Goal: Task Accomplishment & Management: Complete application form

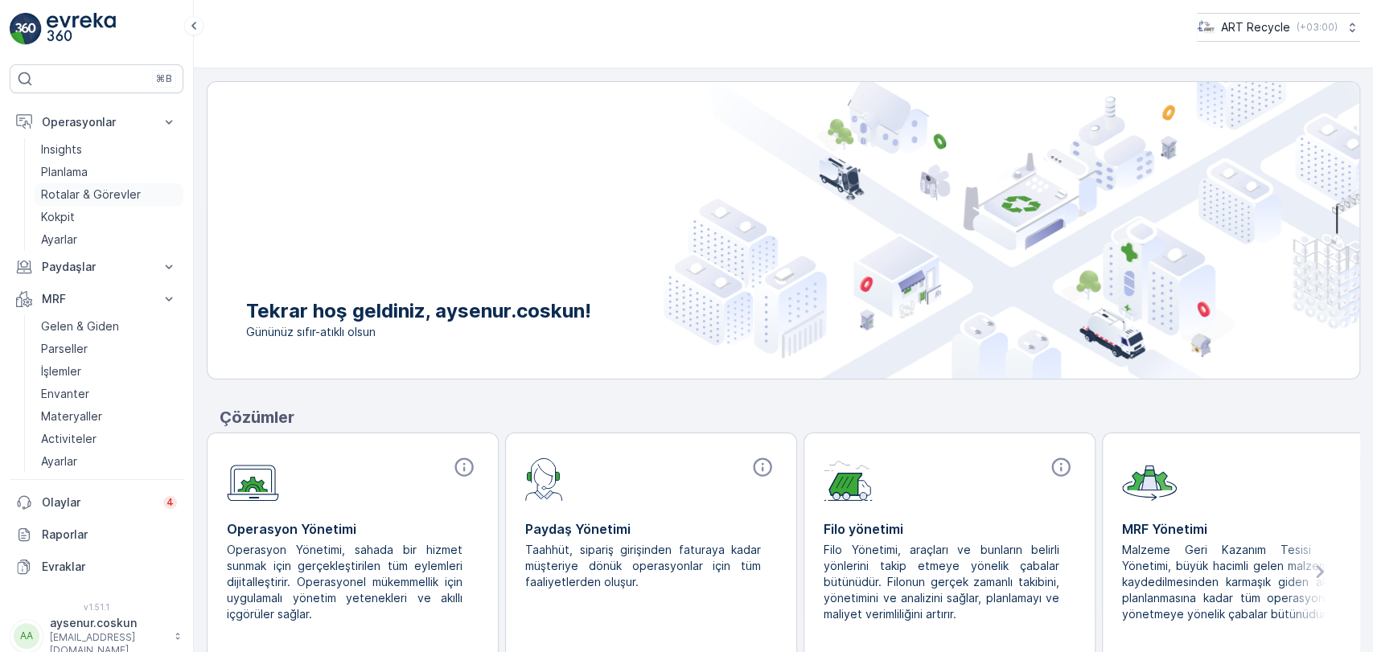
click at [118, 187] on p "Rotalar & Görevler" at bounding box center [91, 195] width 100 height 16
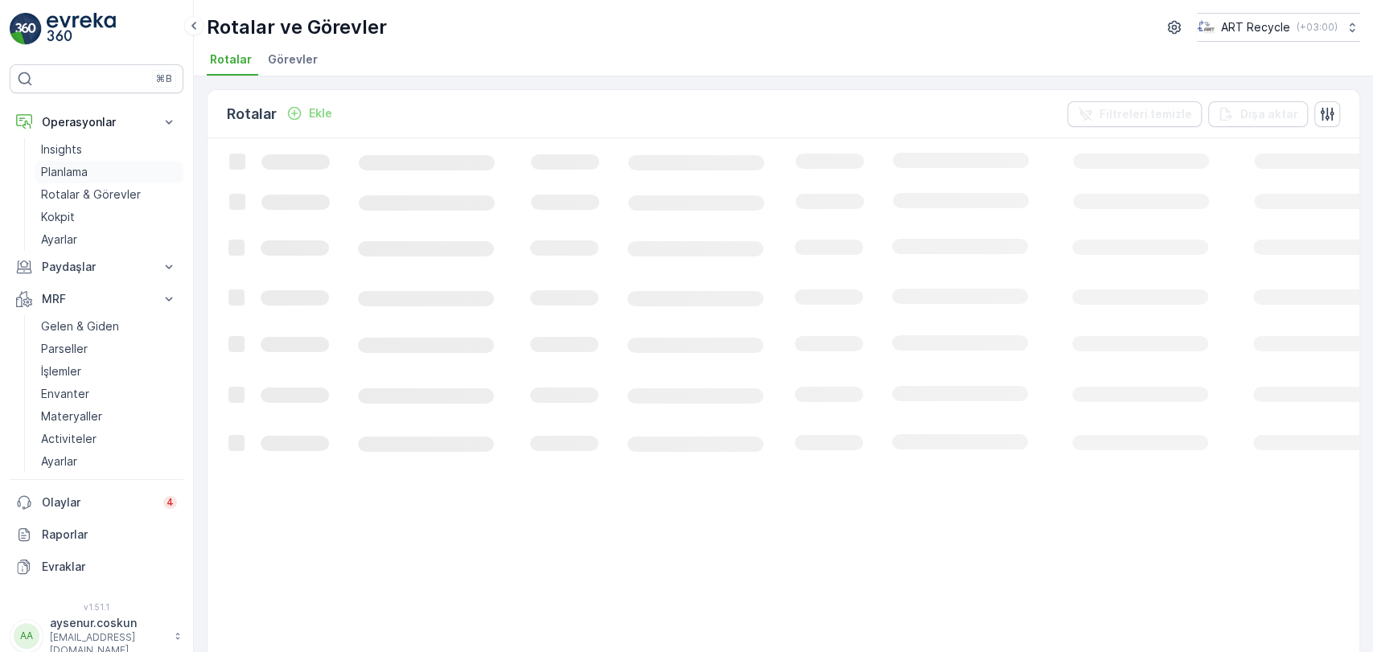
click at [121, 179] on link "Planlama" at bounding box center [109, 172] width 149 height 23
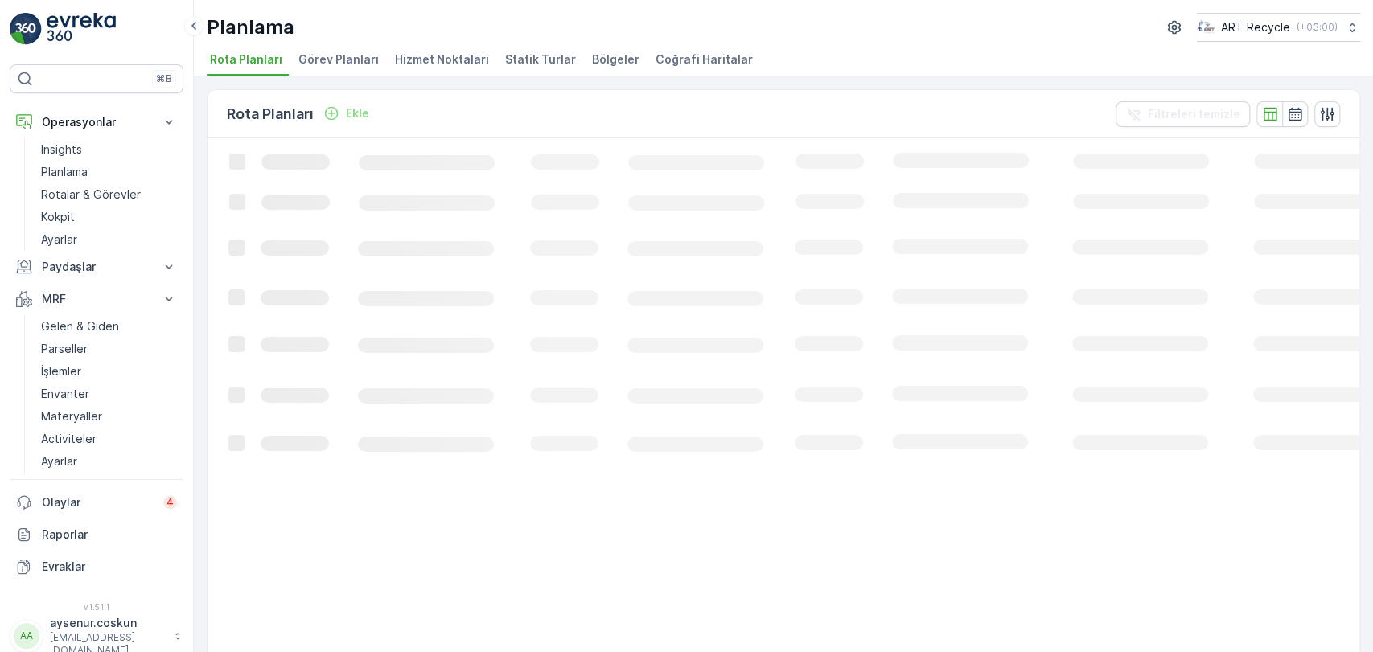
click at [451, 59] on span "Hizmet Noktaları" at bounding box center [442, 59] width 94 height 16
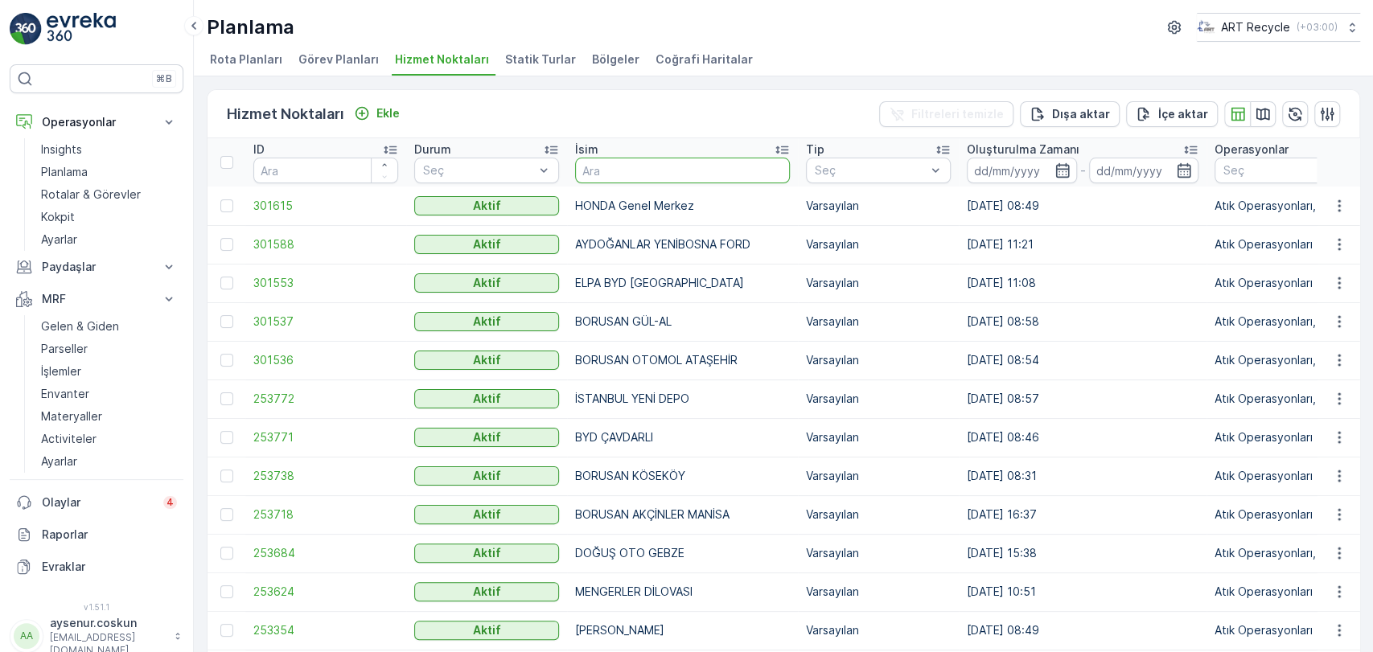
click at [624, 162] on input "text" at bounding box center [682, 171] width 215 height 26
type input "mersa"
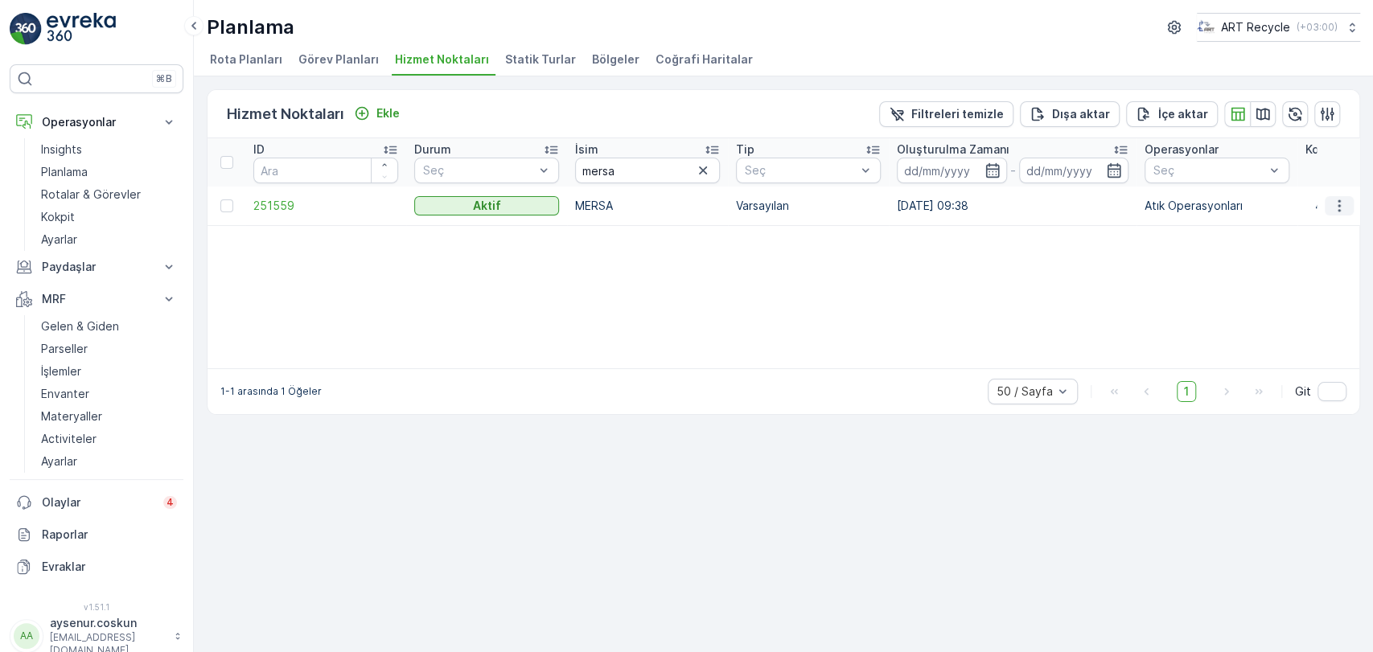
click at [1333, 198] on icon "button" at bounding box center [1339, 206] width 16 height 16
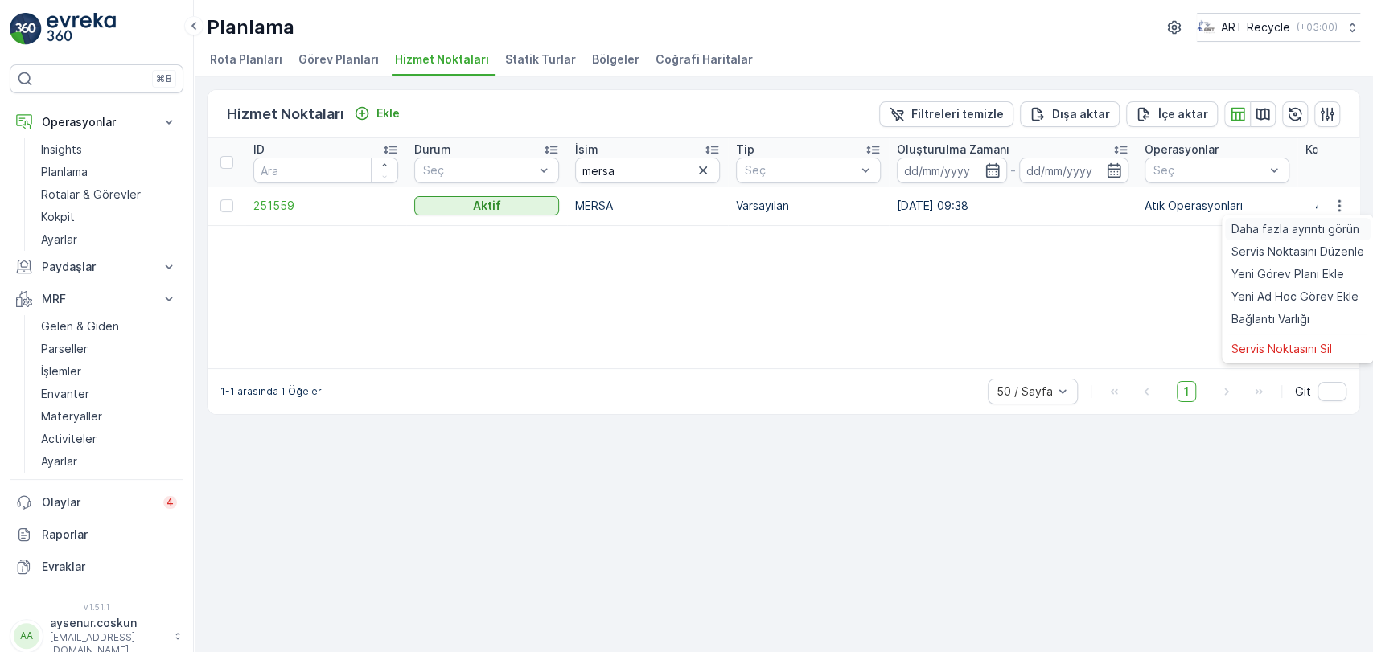
click at [1323, 223] on span "Daha fazla ayrıntı görün" at bounding box center [1295, 229] width 128 height 16
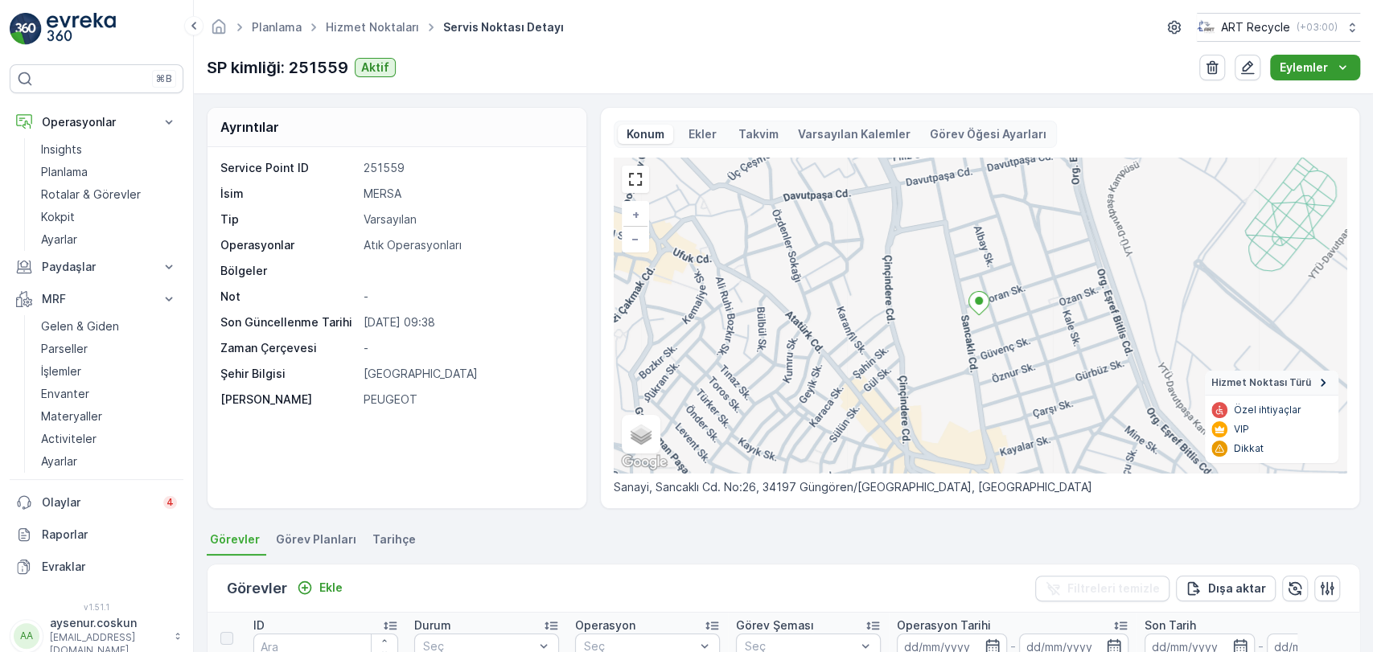
click at [1324, 60] on p "Eylemler" at bounding box center [1304, 68] width 48 height 16
click at [1332, 60] on div "Eylemler" at bounding box center [1315, 68] width 71 height 16
click at [1277, 127] on span "Yeni Ad Hoc Görev Ekle" at bounding box center [1302, 121] width 127 height 16
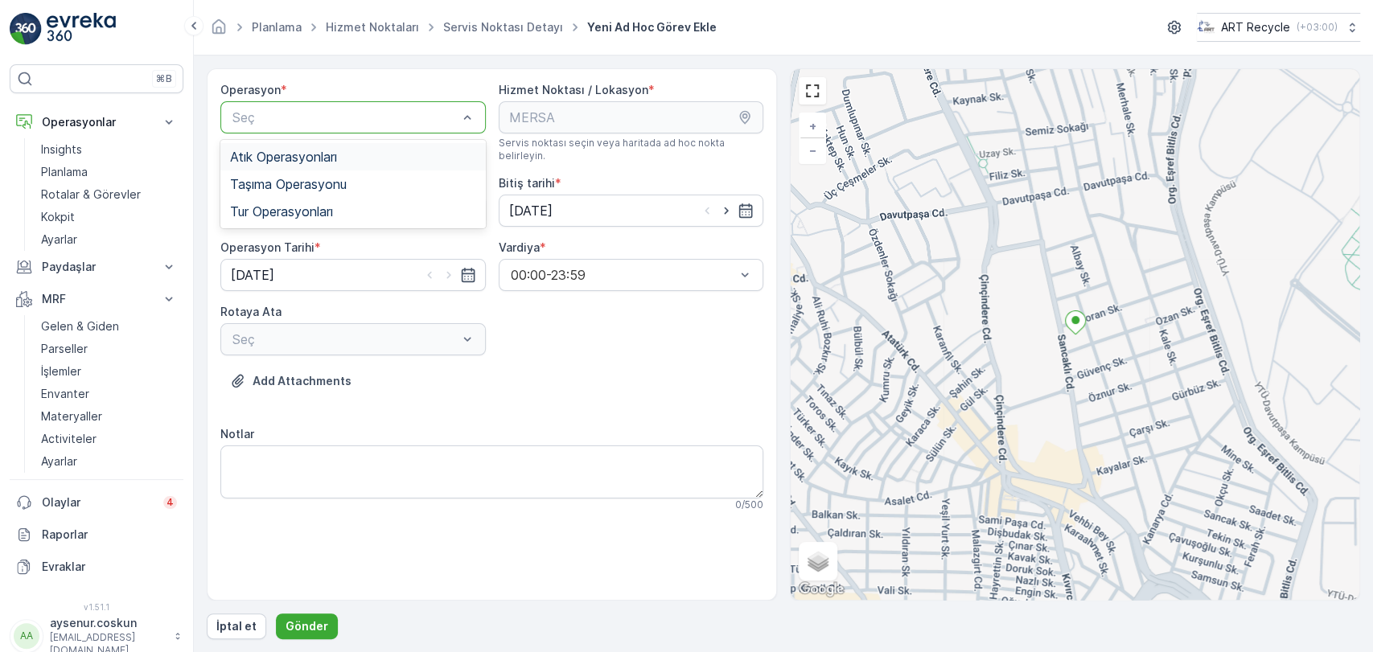
click at [380, 151] on div "Atık Operasyonları" at bounding box center [353, 157] width 246 height 14
click at [376, 195] on div "Seç" at bounding box center [352, 211] width 265 height 32
click at [361, 243] on div "Atık Toplama" at bounding box center [353, 250] width 246 height 14
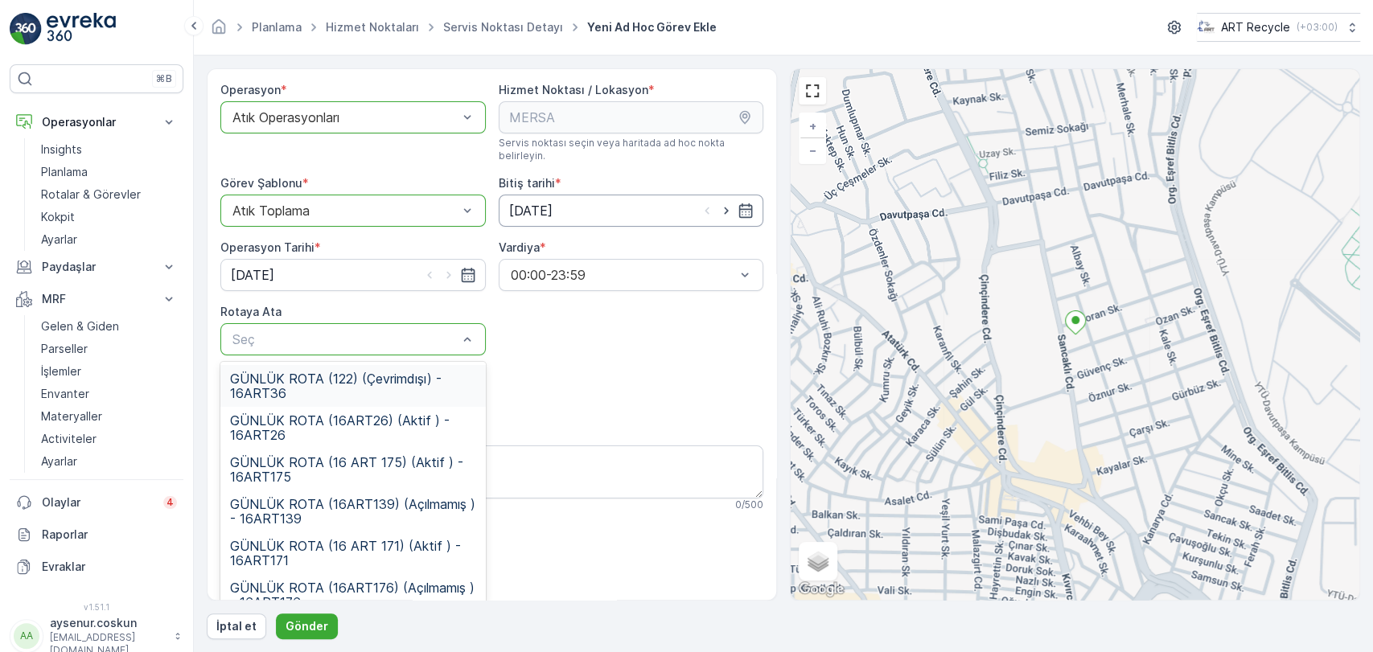
click at [581, 204] on input "[DATE]" at bounding box center [631, 211] width 265 height 32
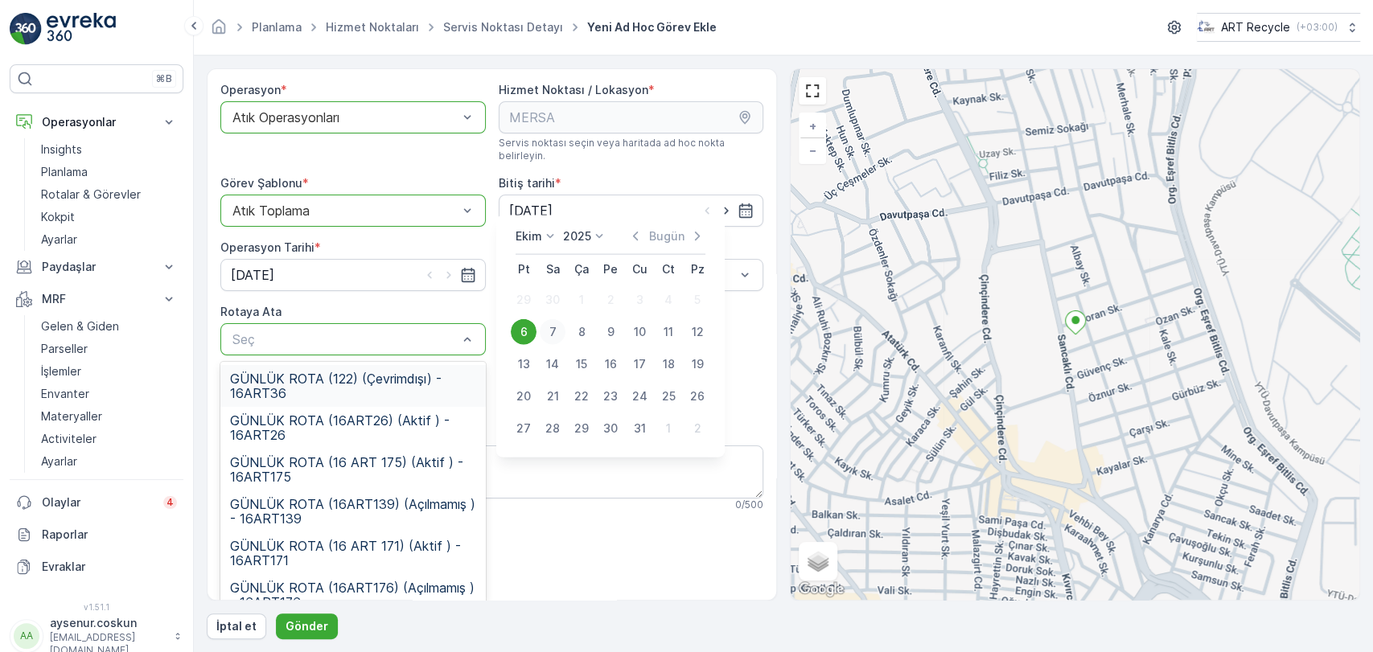
click at [552, 338] on div "7" at bounding box center [553, 332] width 26 height 26
type input "[DATE]"
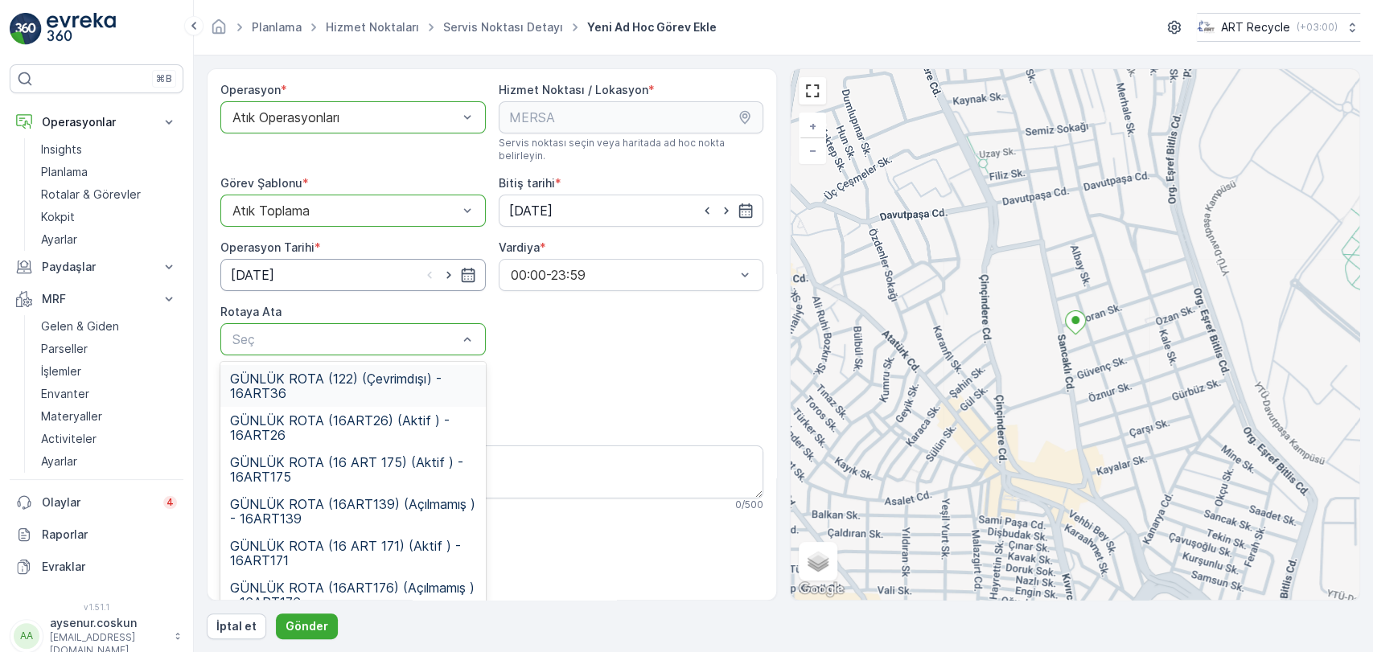
click at [311, 259] on input "[DATE]" at bounding box center [352, 275] width 265 height 32
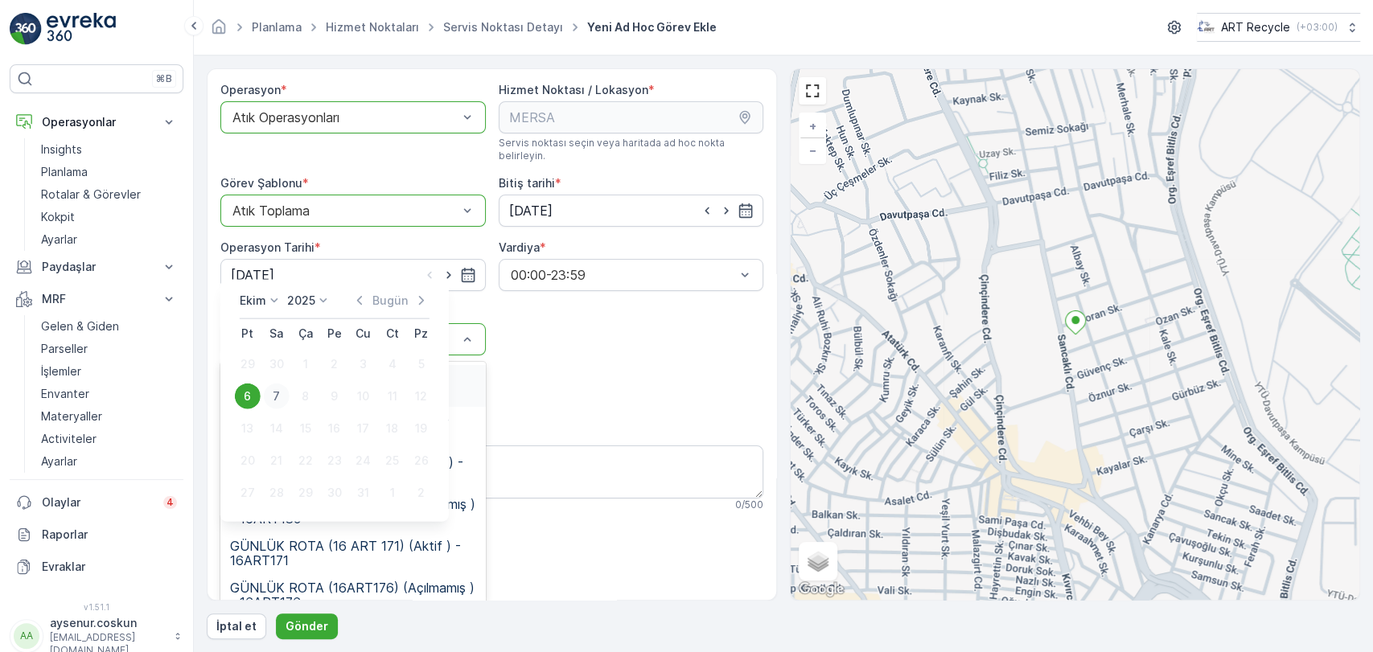
click at [278, 394] on div "7" at bounding box center [277, 397] width 26 height 26
type input "[DATE]"
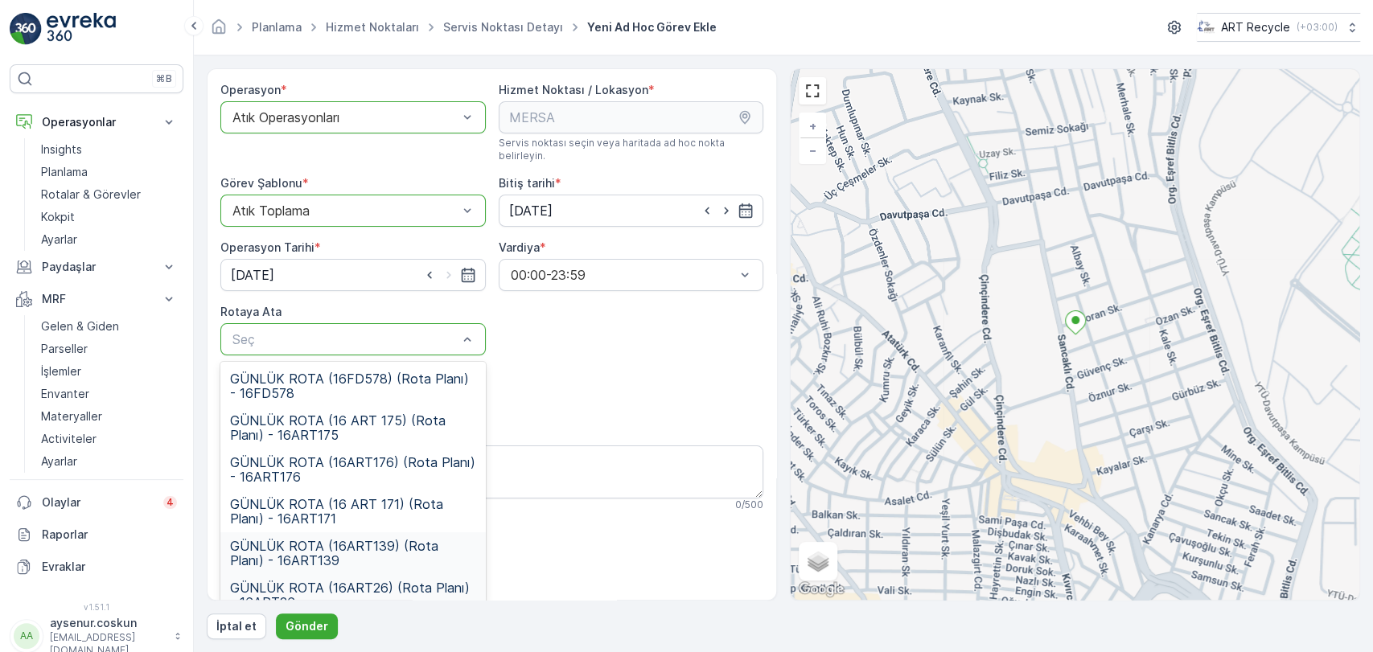
scroll to position [58, 0]
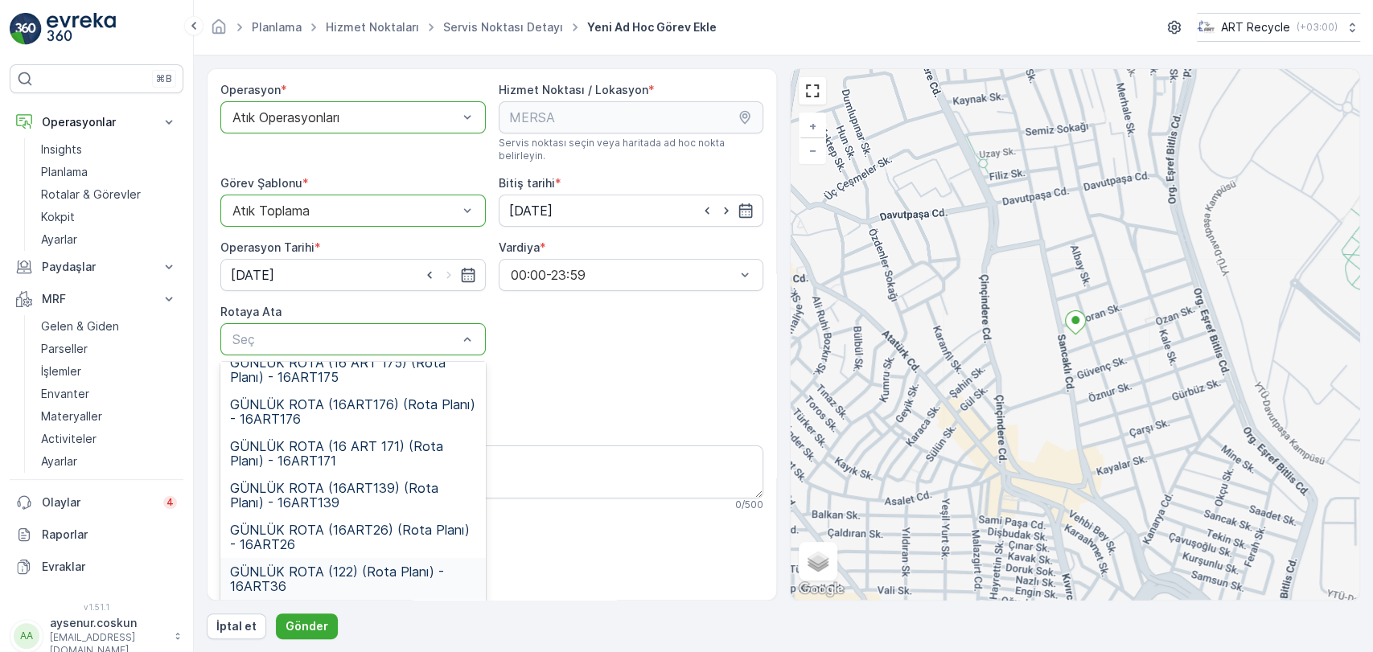
click at [388, 565] on span "GÜNLÜK ROTA (122) (Rota Planı) - 16ART36" at bounding box center [353, 579] width 246 height 29
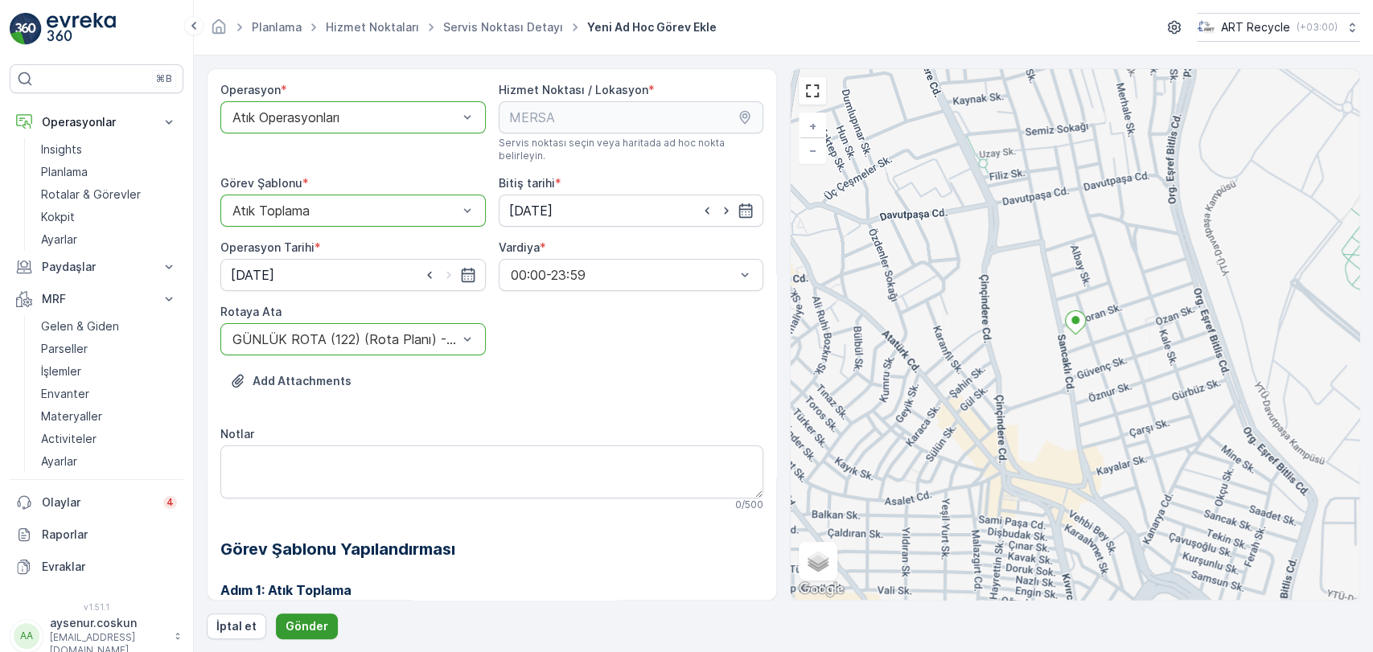
click at [319, 624] on p "Gönder" at bounding box center [307, 626] width 43 height 16
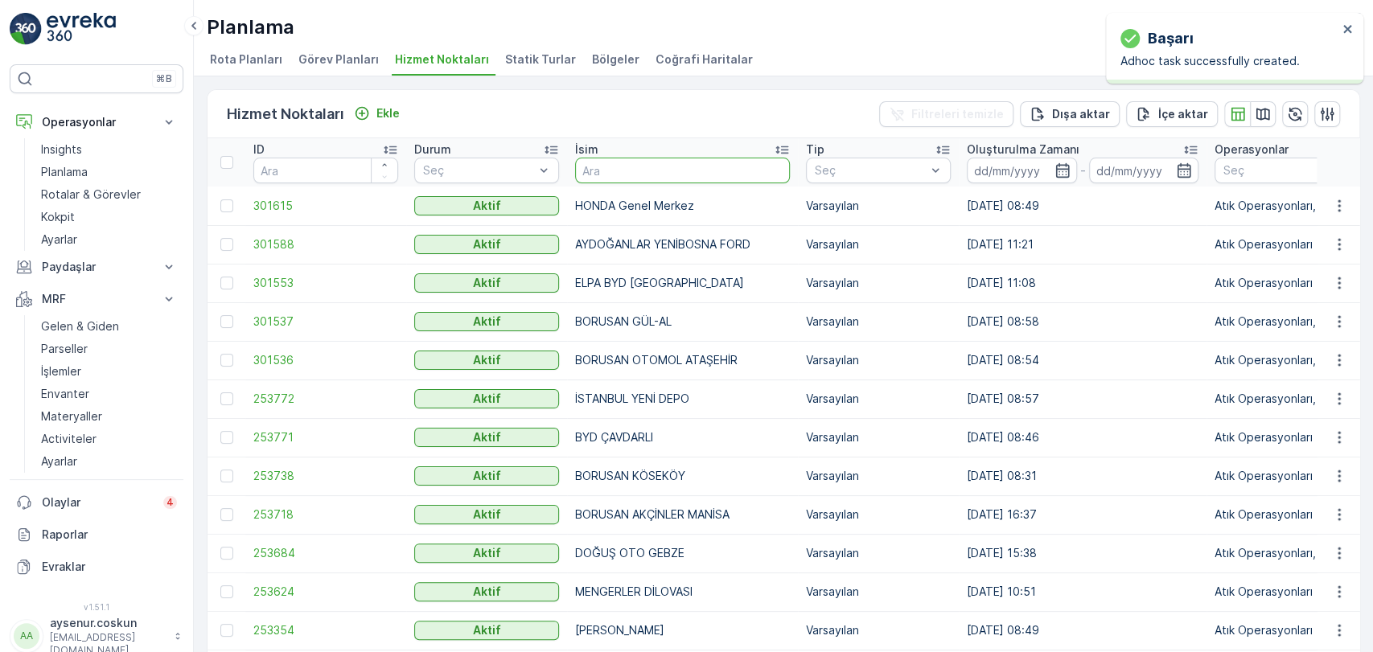
click at [630, 181] on input "text" at bounding box center [682, 171] width 215 height 26
type input "asal"
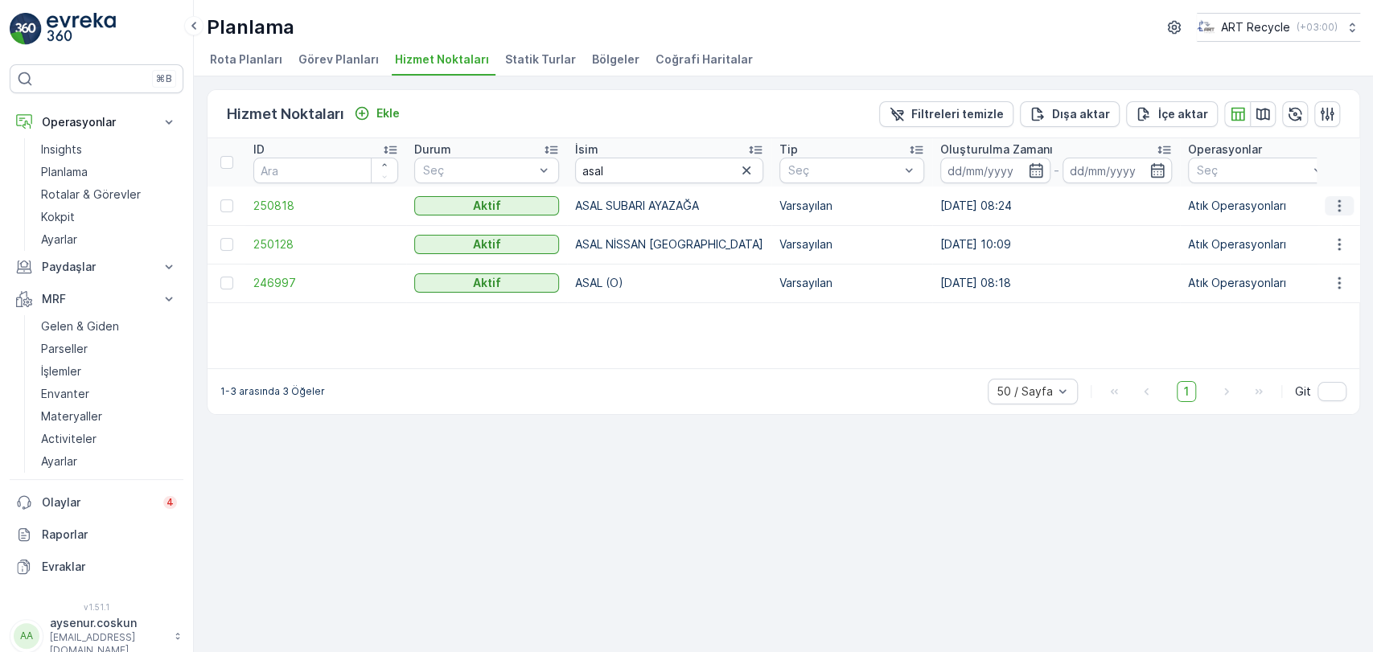
click at [1336, 203] on icon "button" at bounding box center [1339, 206] width 16 height 16
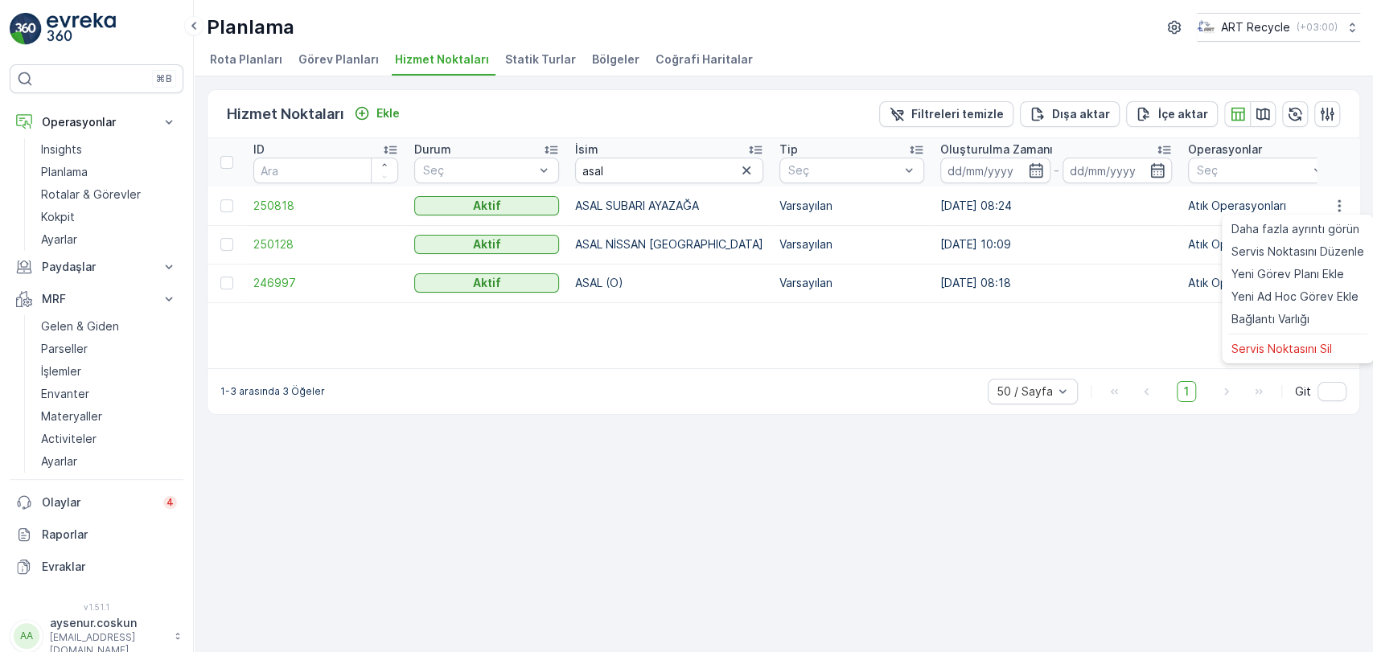
drag, startPoint x: 987, startPoint y: 388, endPoint x: 997, endPoint y: 376, distance: 16.6
click at [986, 388] on div "1-3 arasında 3 Öğeler 50 / Sayfa 1 Git" at bounding box center [784, 391] width 1152 height 46
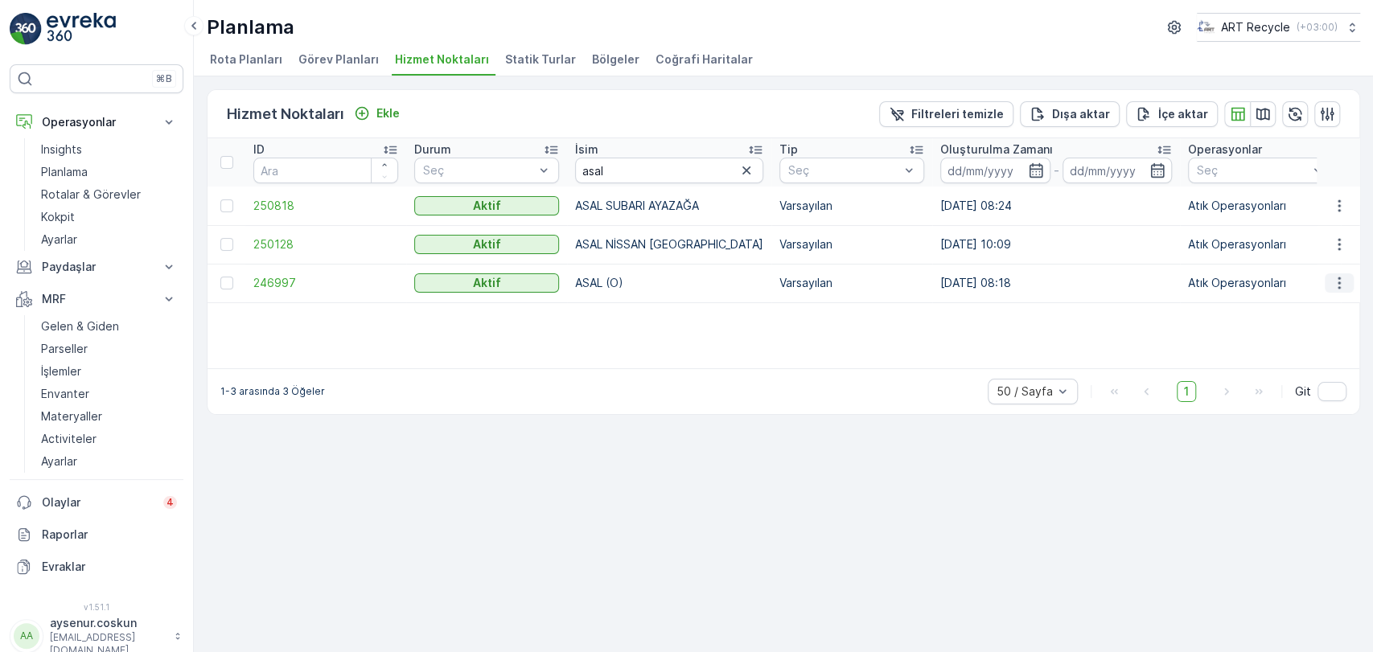
click at [1338, 285] on icon "button" at bounding box center [1339, 283] width 16 height 16
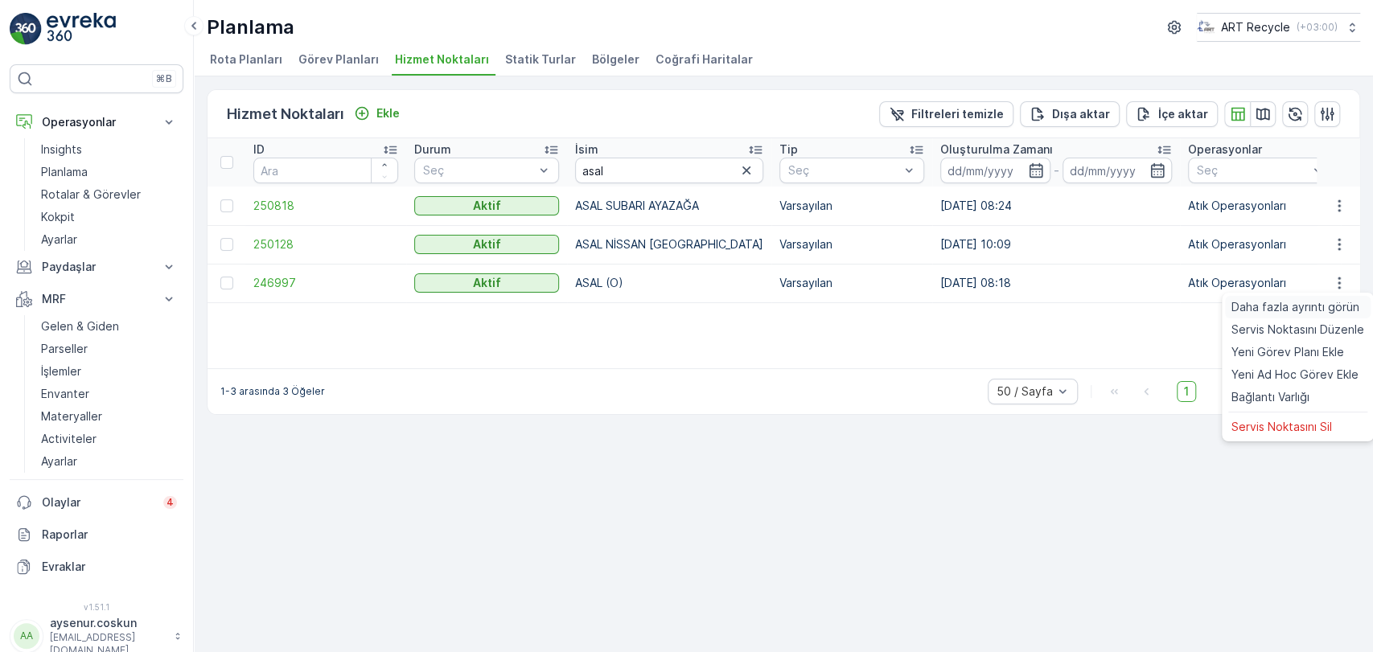
click at [1320, 309] on span "Daha fazla ayrıntı görün" at bounding box center [1295, 307] width 128 height 16
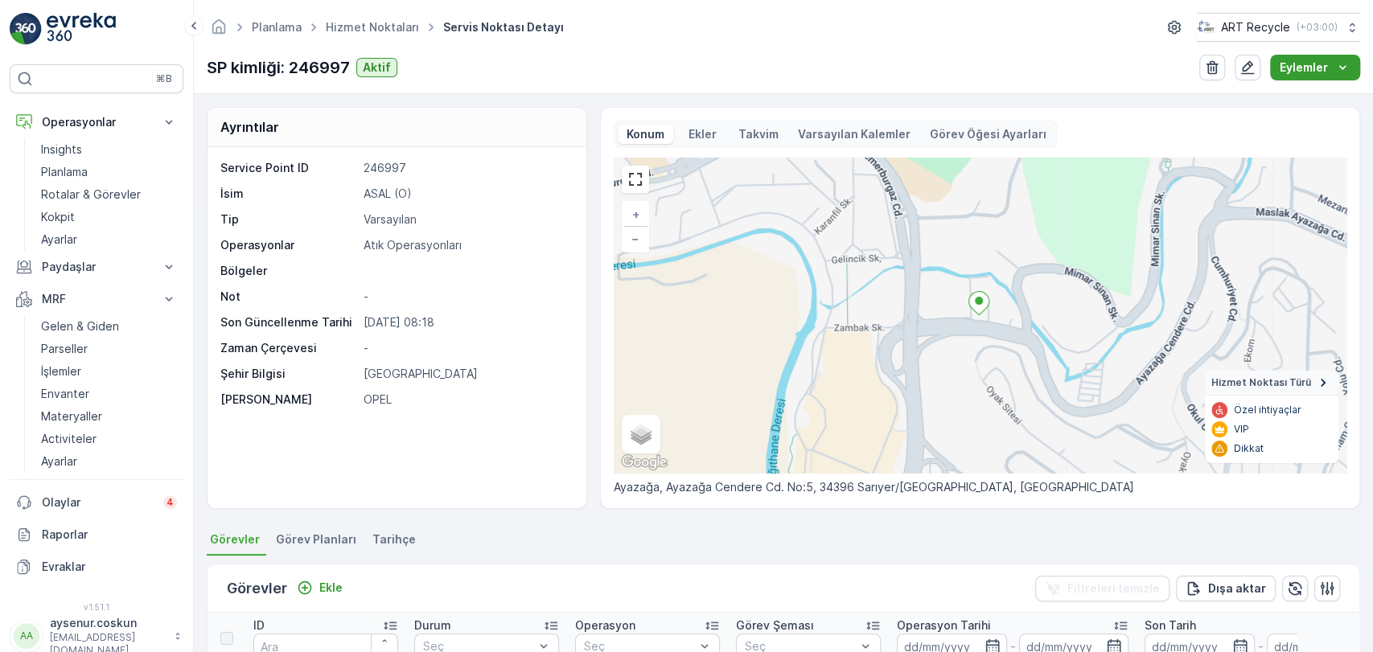
click at [1325, 64] on p "Eylemler" at bounding box center [1304, 68] width 48 height 16
click at [1267, 119] on span "Yeni Ad Hoc Görev Ekle" at bounding box center [1302, 121] width 127 height 16
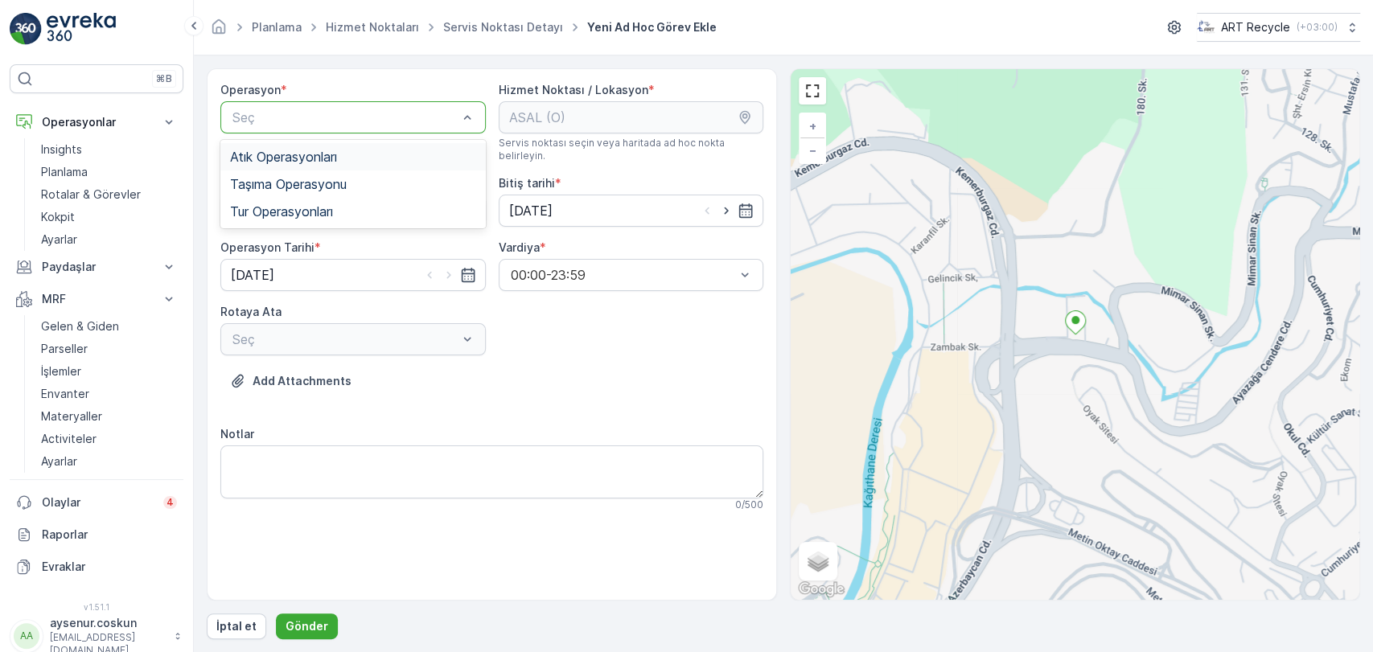
drag, startPoint x: 329, startPoint y: 150, endPoint x: 442, endPoint y: 175, distance: 116.1
click at [329, 150] on span "Atık Operasyonları" at bounding box center [283, 157] width 107 height 14
click at [527, 200] on input "[DATE]" at bounding box center [631, 211] width 265 height 32
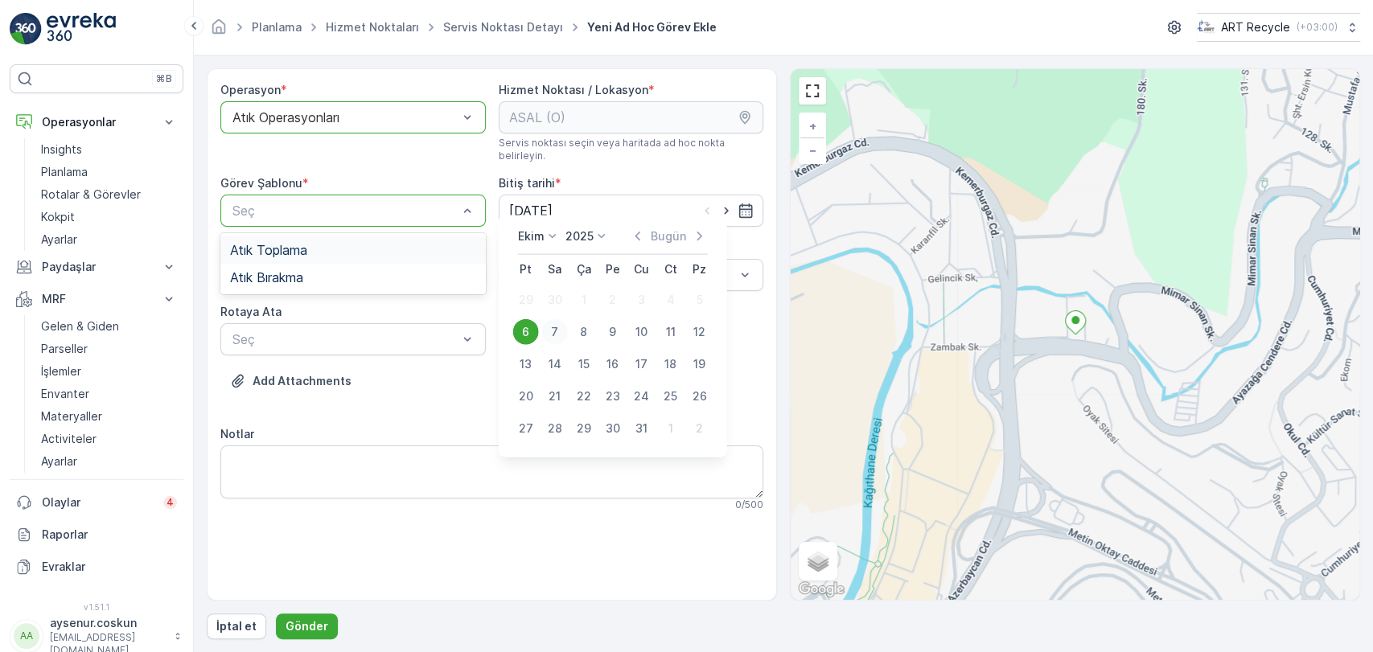
click at [553, 327] on div "7" at bounding box center [555, 332] width 26 height 26
type input "[DATE]"
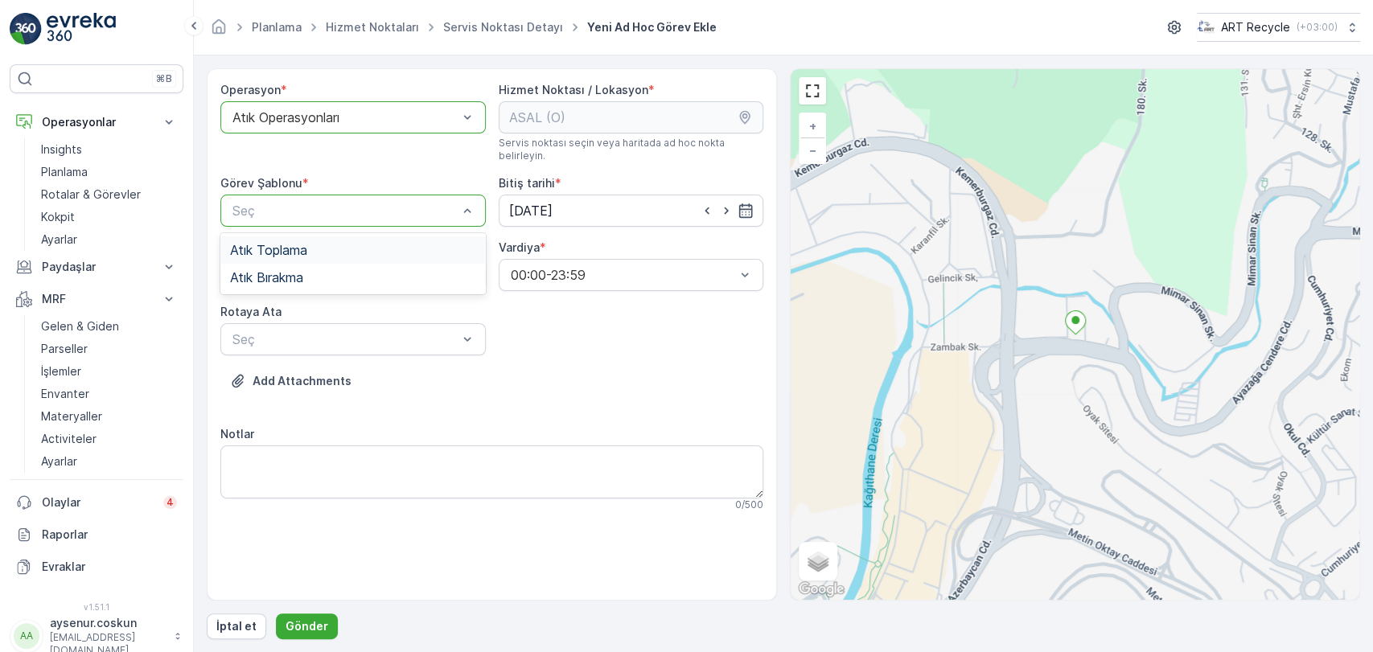
click at [367, 243] on div "Atık Toplama" at bounding box center [353, 250] width 246 height 14
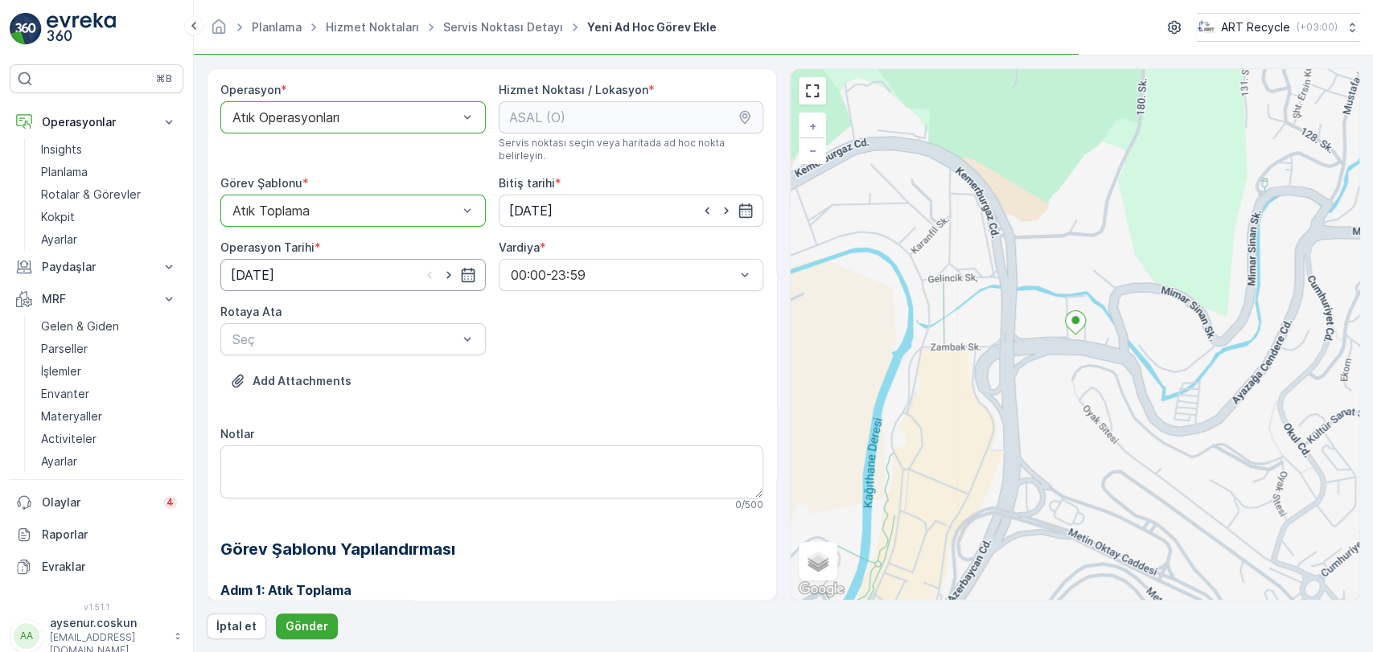
click at [354, 265] on input "[DATE]" at bounding box center [352, 275] width 265 height 32
click at [278, 392] on div "7" at bounding box center [277, 397] width 26 height 26
type input "[DATE]"
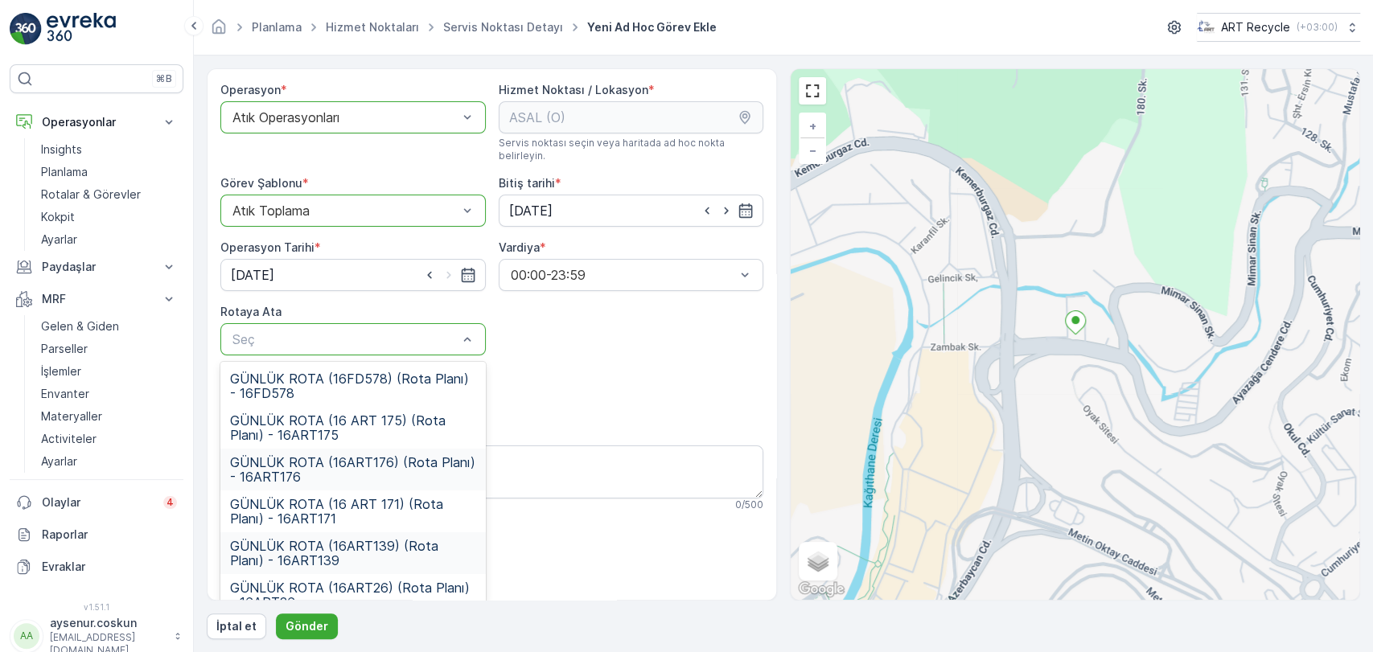
scroll to position [58, 0]
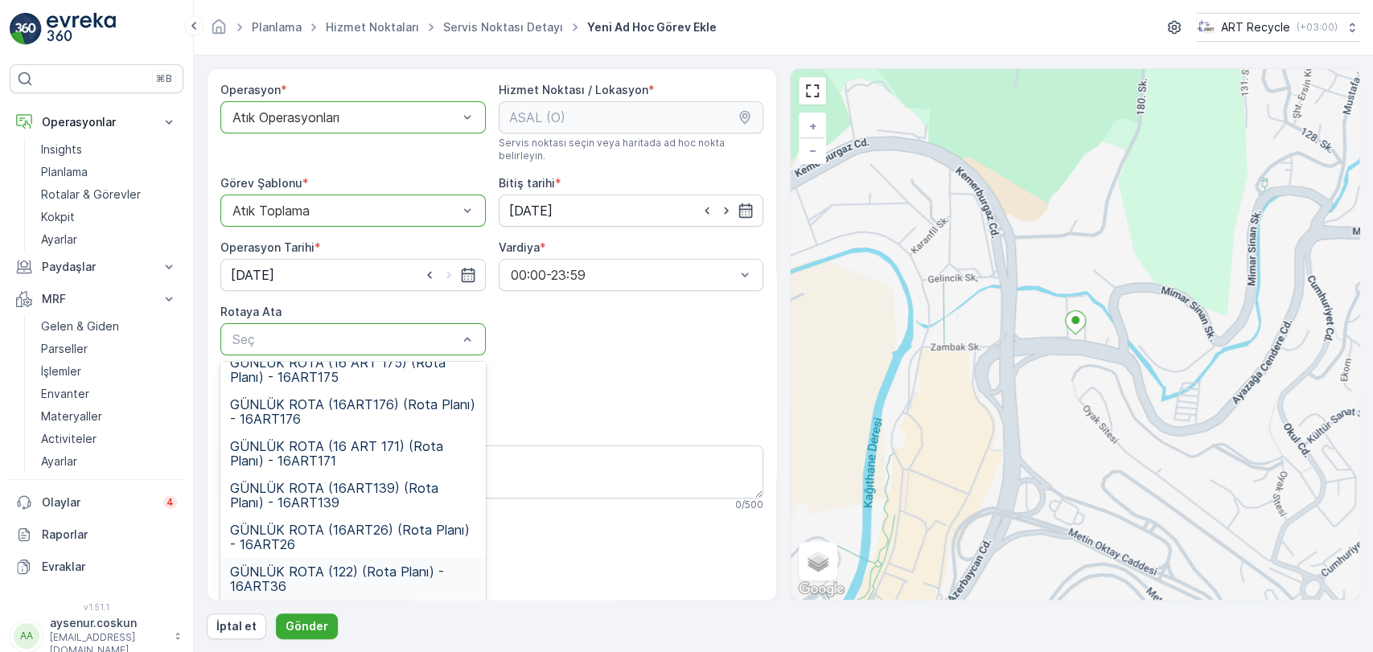
click at [351, 572] on span "GÜNLÜK ROTA (122) (Rota Planı) - 16ART36" at bounding box center [353, 579] width 246 height 29
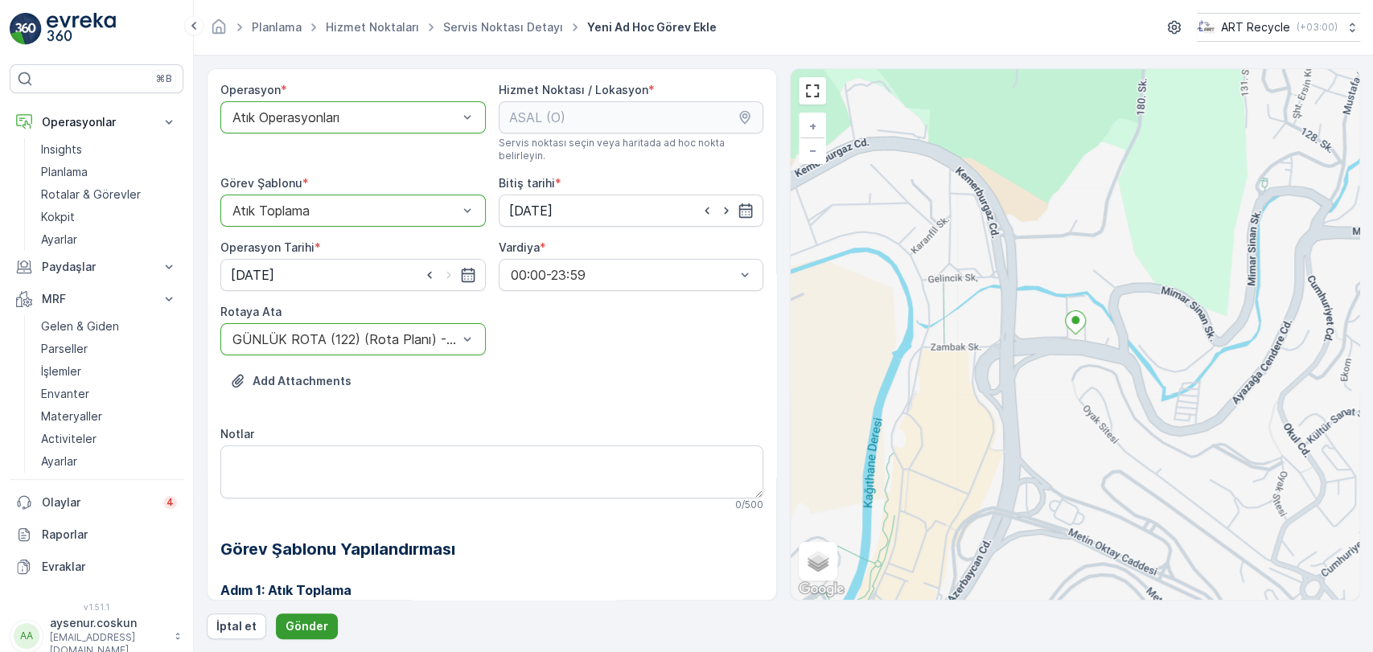
click at [310, 622] on p "Gönder" at bounding box center [307, 626] width 43 height 16
